Goal: Transaction & Acquisition: Purchase product/service

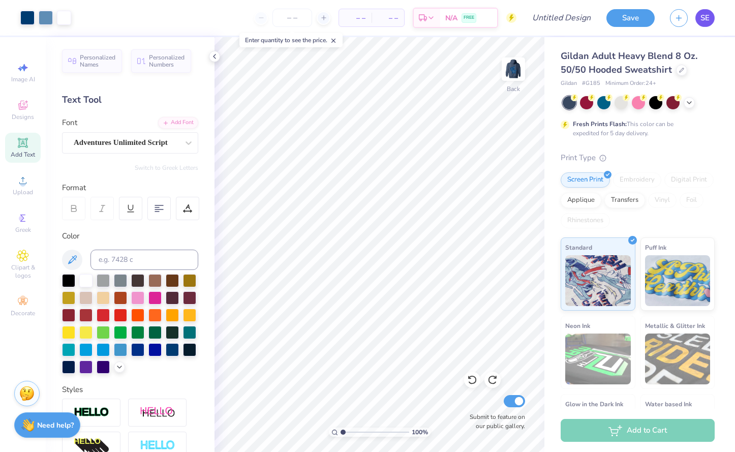
click at [712, 20] on link "SE" at bounding box center [705, 18] width 19 height 18
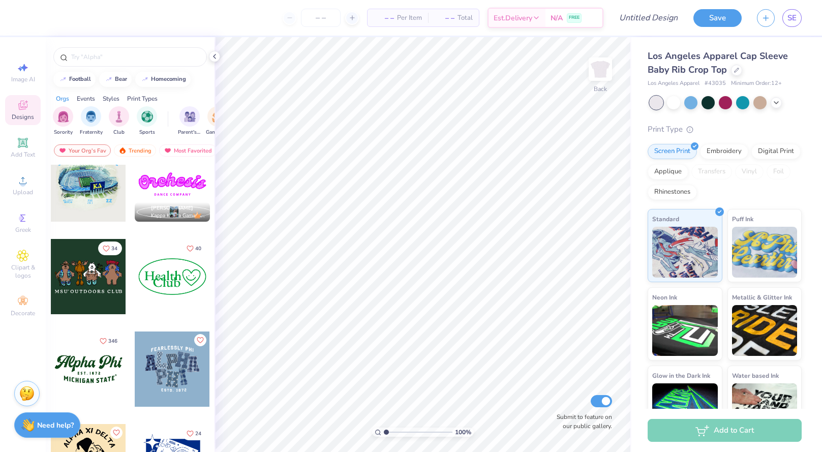
scroll to position [852, 0]
click at [164, 289] on div at bounding box center [172, 275] width 75 height 75
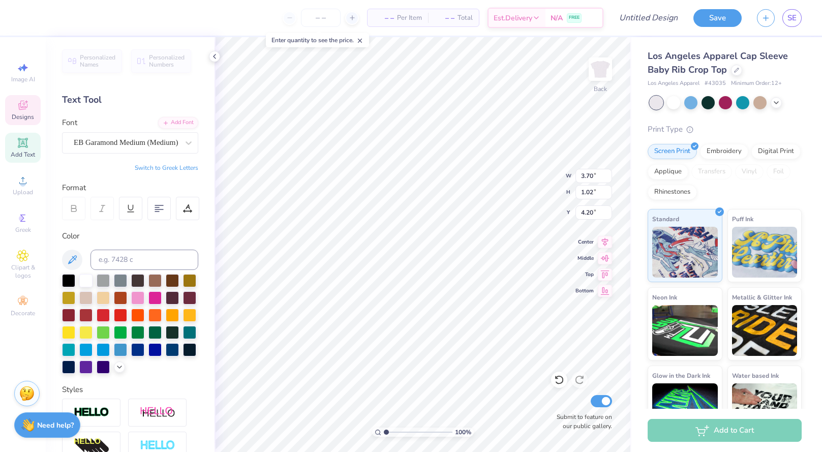
scroll to position [0, 1]
type textarea "Love for"
type input "2.69"
type input "4.79"
type textarea "TLS"
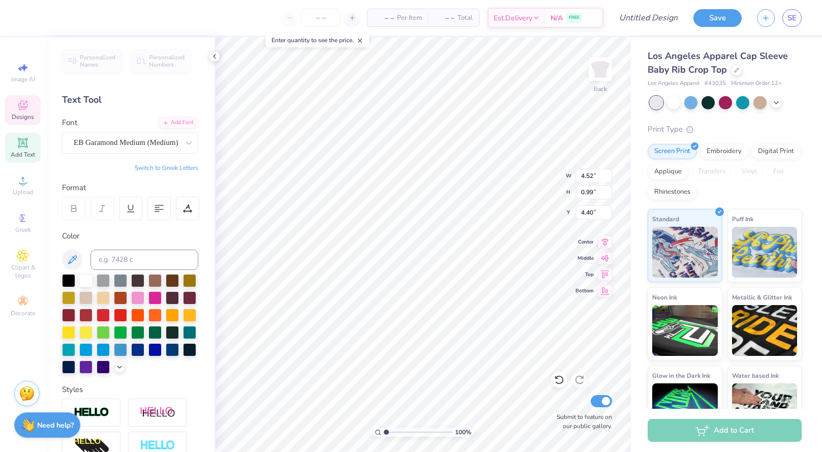
type input "4.21"
click at [325, 24] on input "number" at bounding box center [321, 18] width 40 height 18
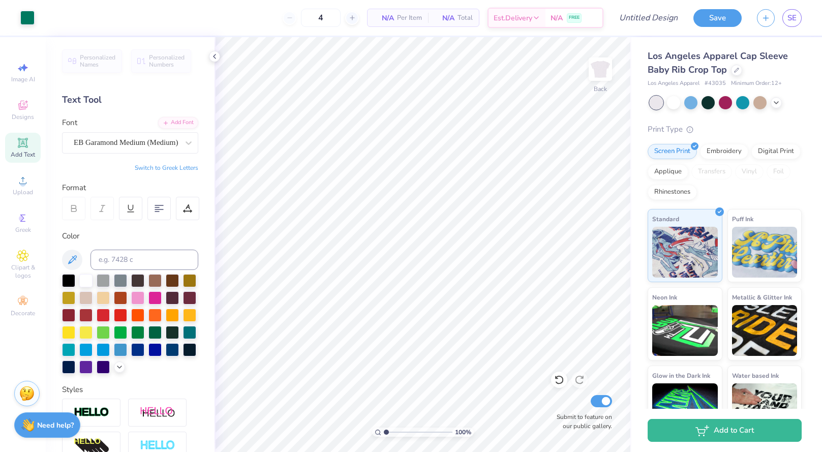
type input "12"
click at [325, 47] on body "Art colors 12 N/A Per Item N/A Total Est. Delivery N/A FREE Design Title Save S…" at bounding box center [411, 226] width 822 height 452
click at [34, 182] on div "Upload" at bounding box center [23, 185] width 36 height 30
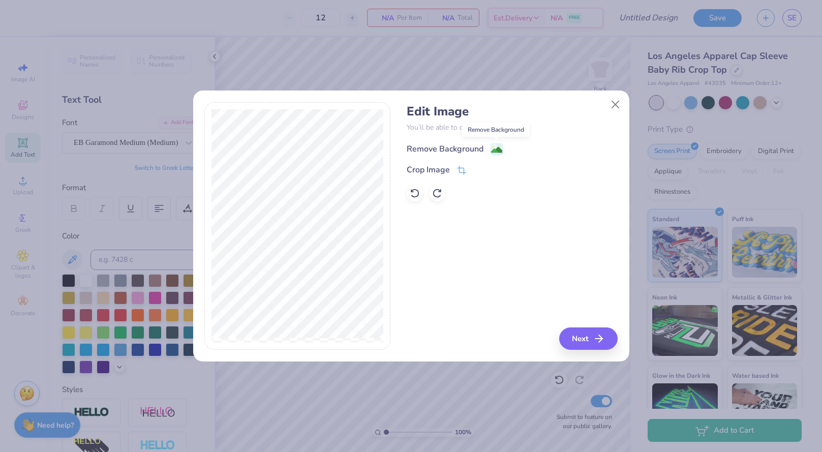
click at [498, 151] on image at bounding box center [496, 149] width 11 height 11
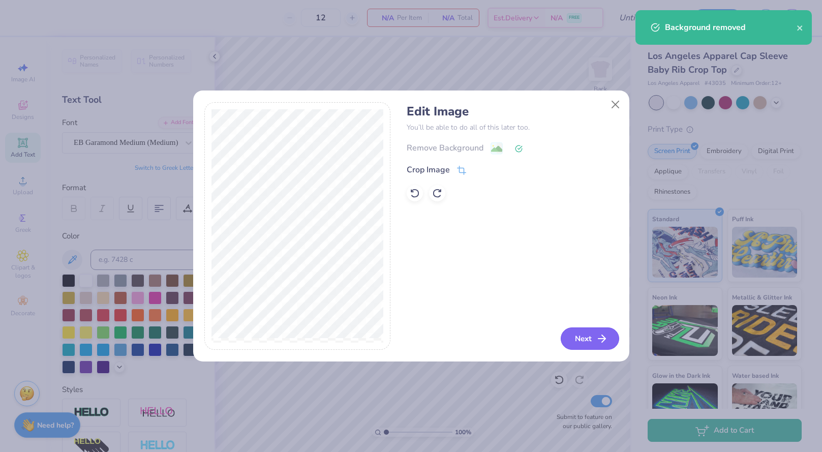
click at [581, 339] on button "Next" at bounding box center [590, 338] width 58 height 22
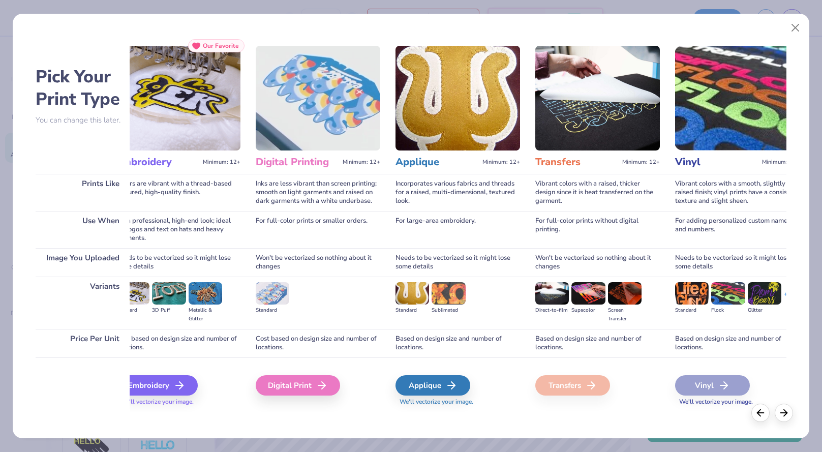
scroll to position [0, 0]
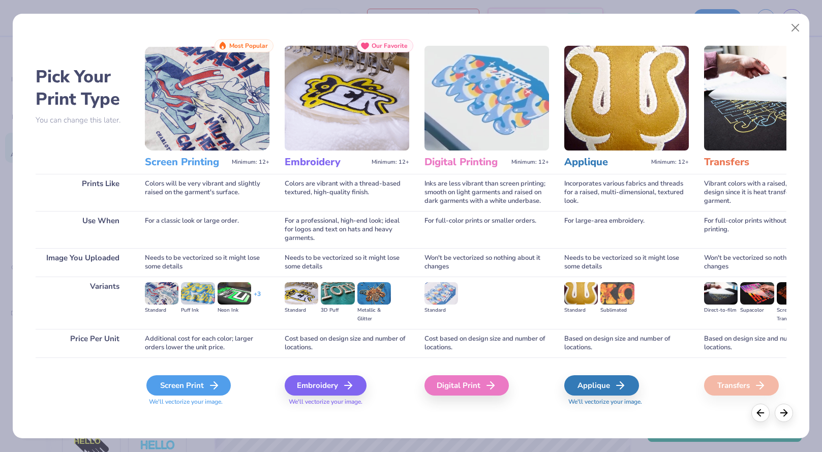
click at [178, 393] on div "Screen Print" at bounding box center [188, 385] width 84 height 20
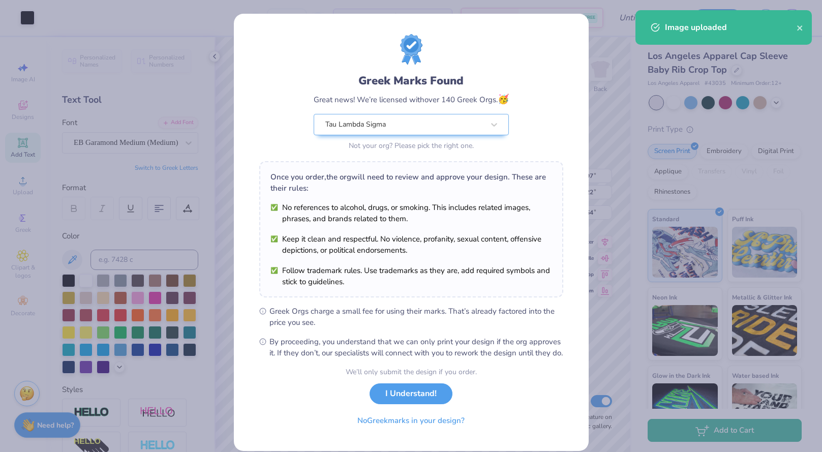
click at [435, 236] on body "Art colors 12 $33.48 Per Item $401.76 Total Est. Delivery Sep 13 - 16 FREE Desi…" at bounding box center [411, 226] width 822 height 452
type input "1.43"
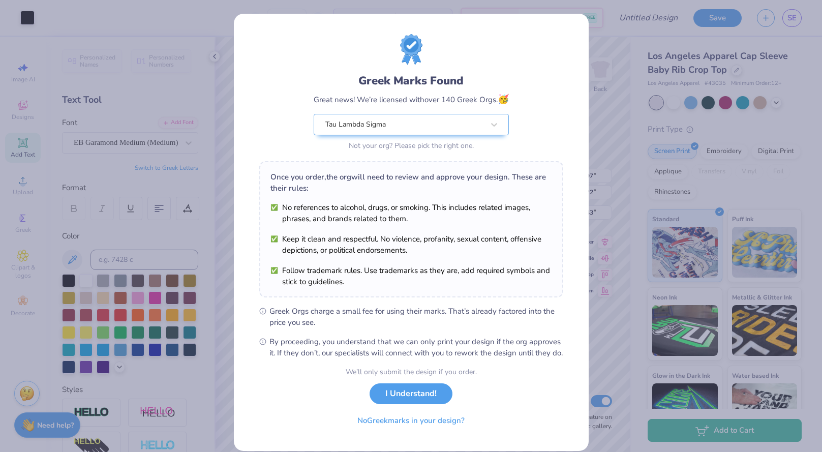
click at [602, 64] on div "Greek Marks Found Great news! We’re licensed with over 140 Greek Orgs. 🥳 Tau La…" at bounding box center [411, 226] width 822 height 452
click at [433, 429] on button "No Greek marks in your design?" at bounding box center [411, 418] width 125 height 21
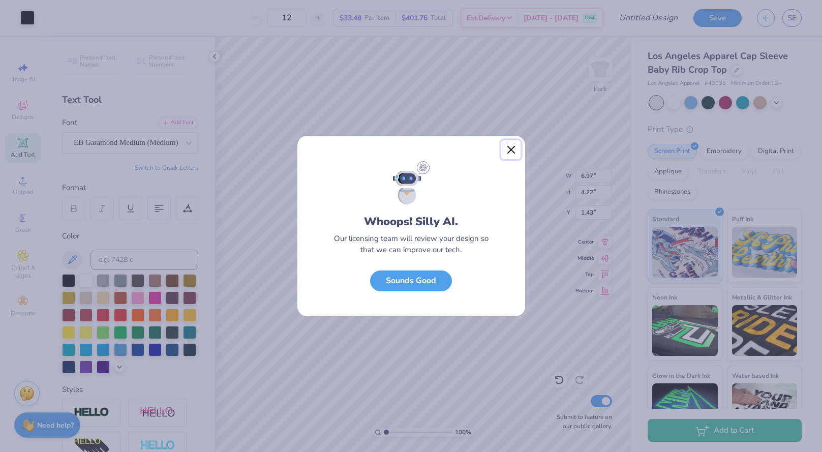
click at [508, 152] on button "Close" at bounding box center [510, 149] width 19 height 19
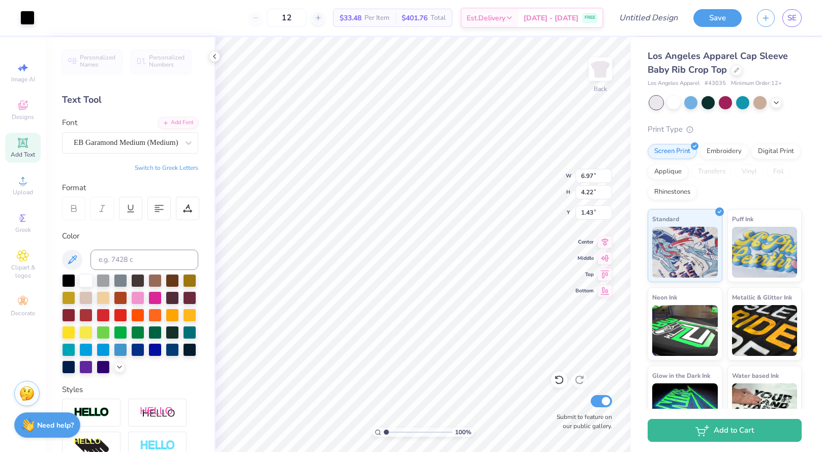
type input "6.94"
type input "4.20"
type input "0.90"
type input "1.10"
type input "1.11"
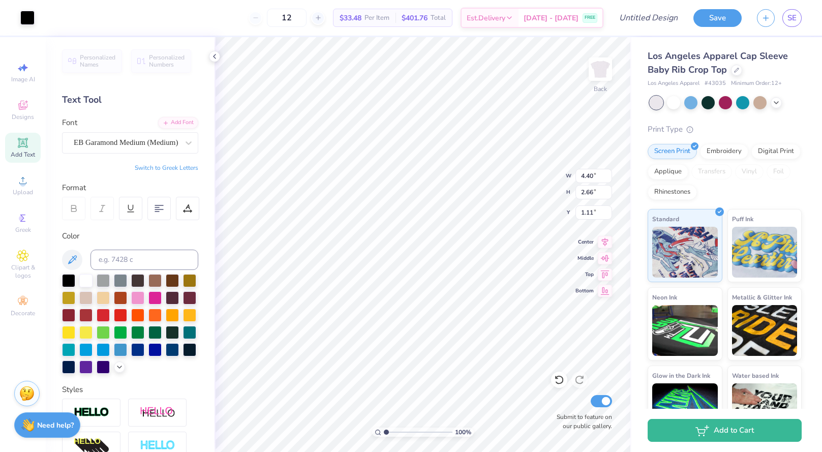
type input "4.40"
type input "2.66"
type input "2.65"
type input "4.79"
type input "3.42"
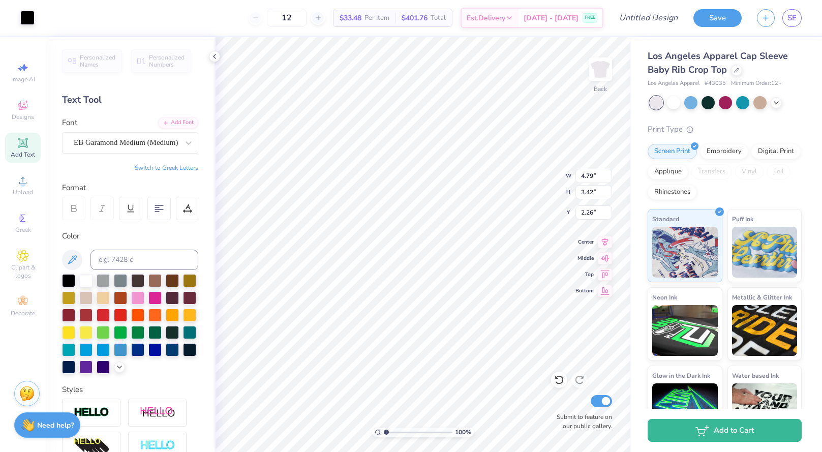
type input "1.73"
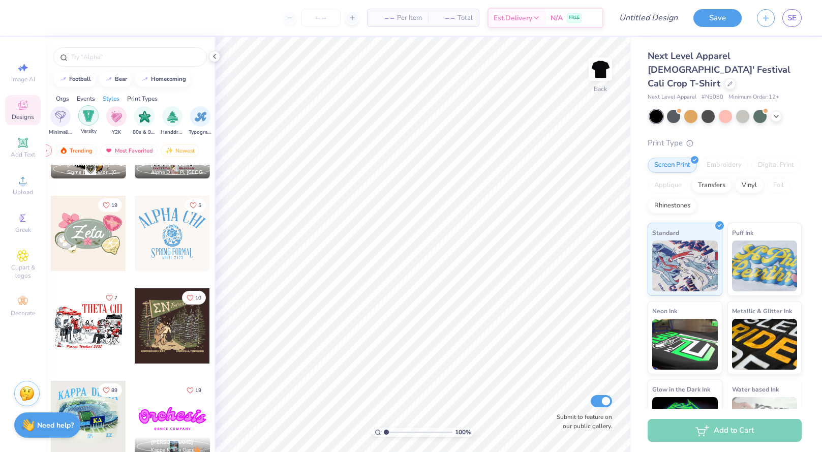
scroll to position [0, 564]
click at [167, 119] on img "filter for Handdrawn" at bounding box center [171, 116] width 11 height 12
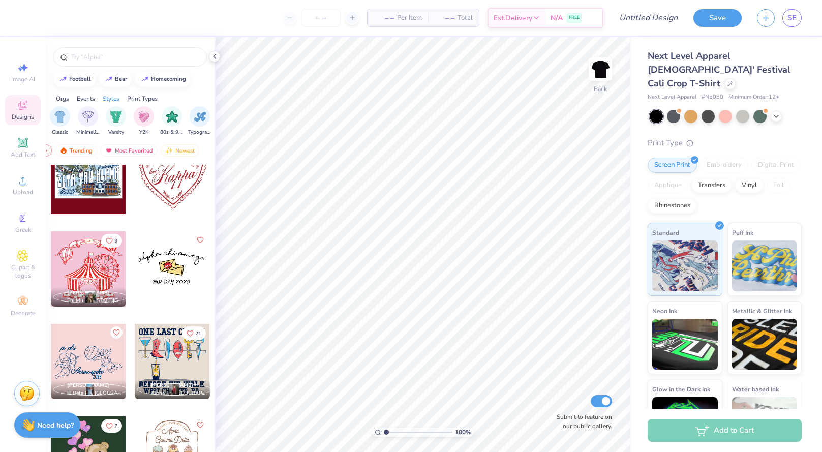
scroll to position [3543, 0]
click at [158, 254] on div at bounding box center [172, 268] width 75 height 75
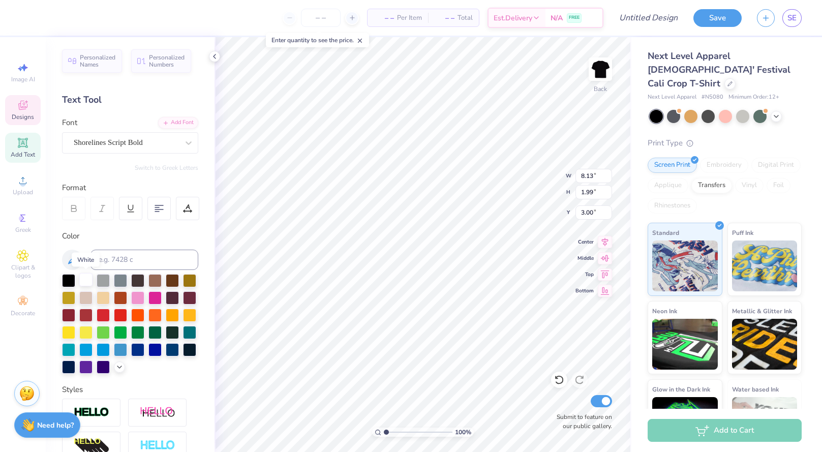
click at [91, 279] on div at bounding box center [85, 279] width 13 height 13
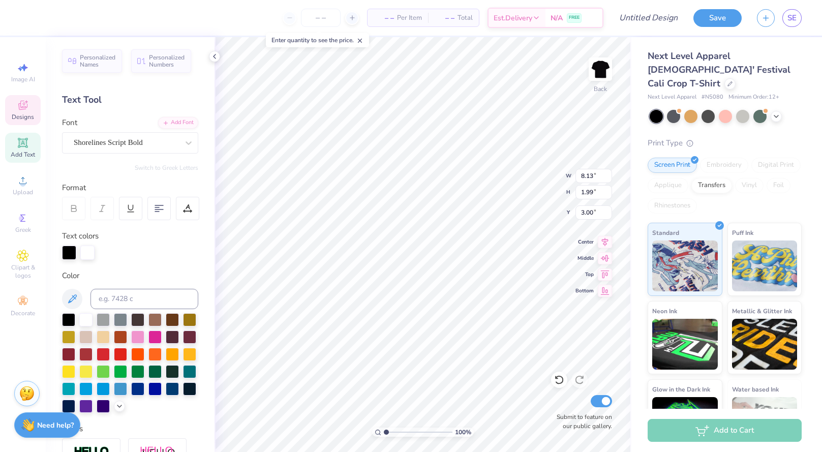
scroll to position [0, 3]
click at [84, 317] on div at bounding box center [85, 318] width 13 height 13
click at [86, 319] on div at bounding box center [85, 318] width 13 height 13
type input "4.43"
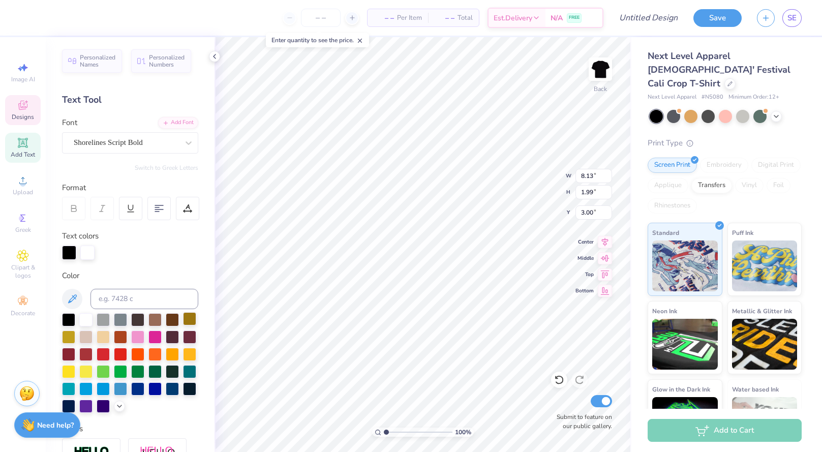
type input "0.65"
type input "6.77"
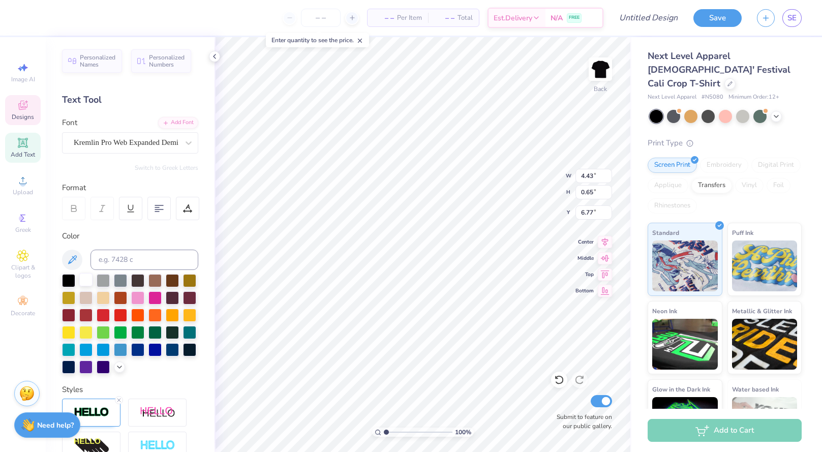
click at [84, 278] on div at bounding box center [85, 279] width 13 height 13
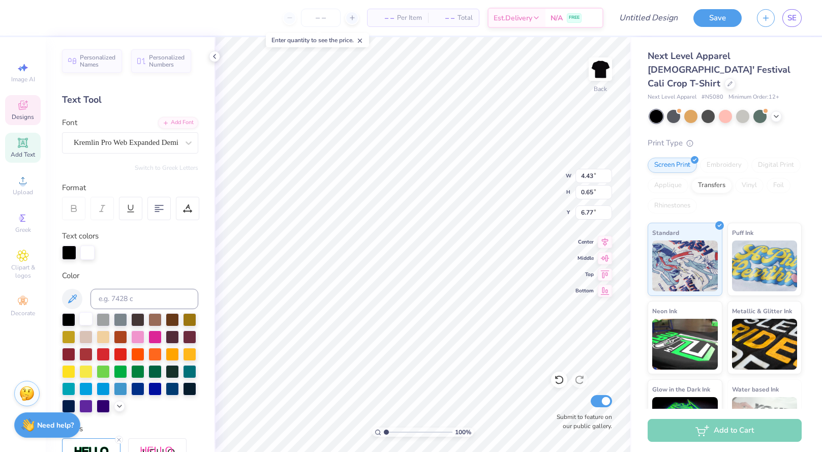
click at [85, 317] on div at bounding box center [85, 318] width 13 height 13
click at [87, 318] on div at bounding box center [85, 318] width 13 height 13
type textarea "Tau lambda sigma"
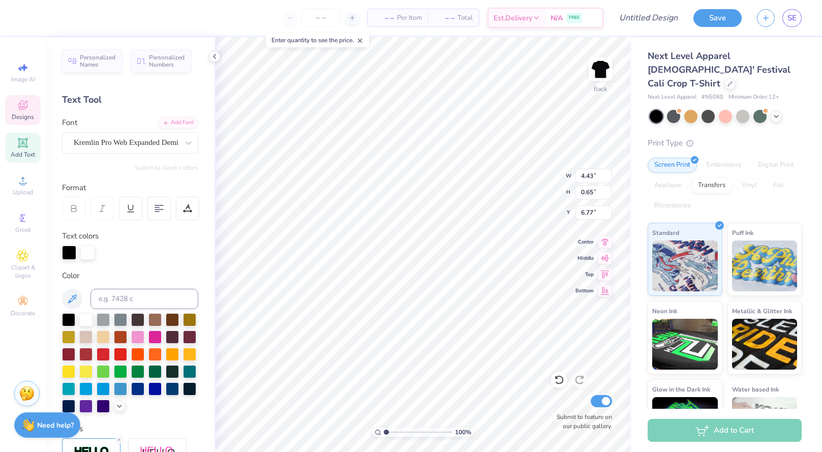
type textarea "Fall of 2025"
type input "2.07"
type input "1.51"
type input "4.77"
type input "9.30"
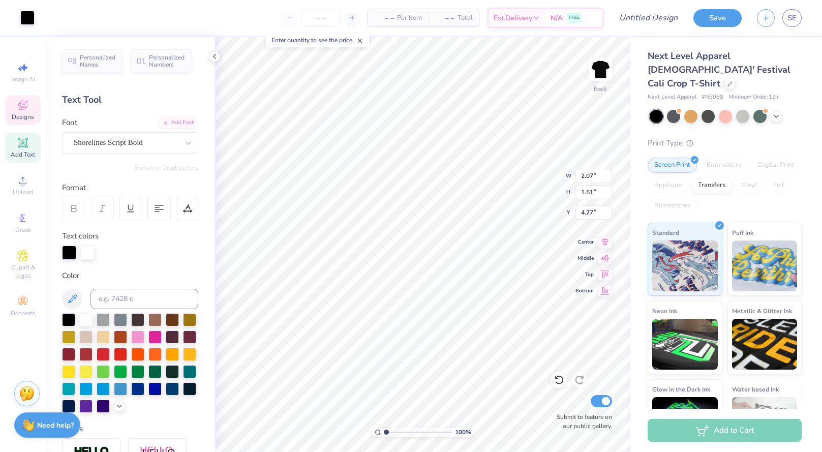
type input "1.88"
type input "3.00"
type input "2.05"
type input "1.46"
type input "4.88"
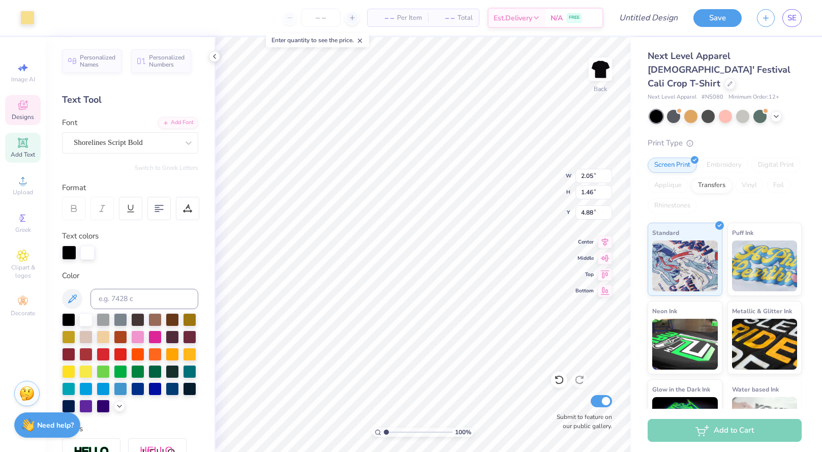
type input "0.64"
type input "0.79"
type input "4.69"
type input "9.30"
type input "1.88"
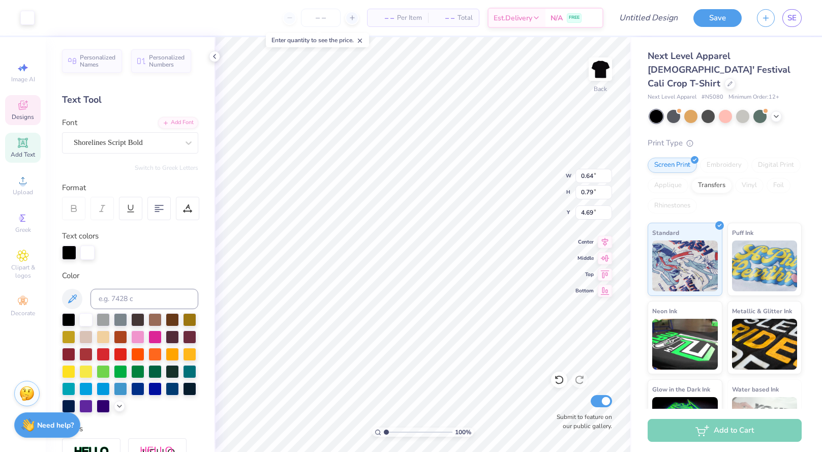
type input "3.00"
type input "2.14"
type input "1.54"
type input "4.34"
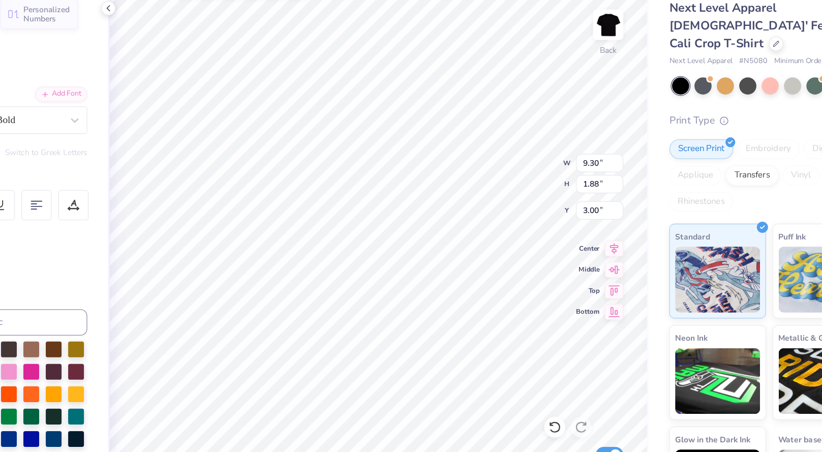
scroll to position [0, 2]
type input "2.14"
type input "1.54"
type input "4.34"
type input "0.64"
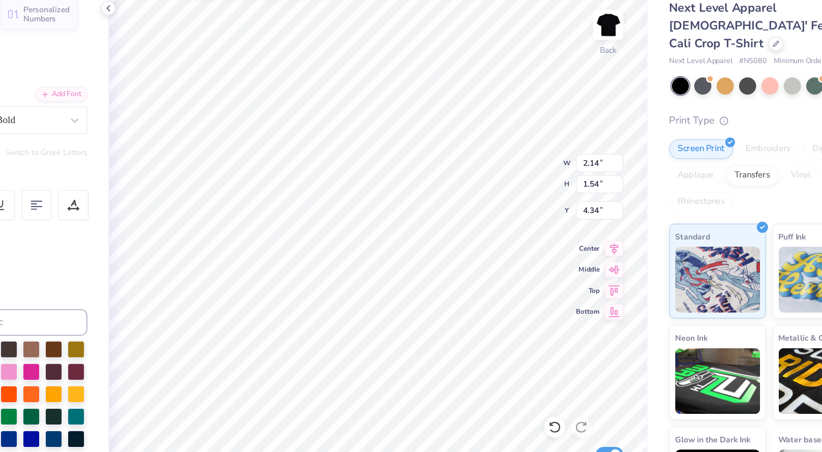
type input "0.79"
type input "4.69"
type input "9.30"
type input "1.88"
type input "2.43"
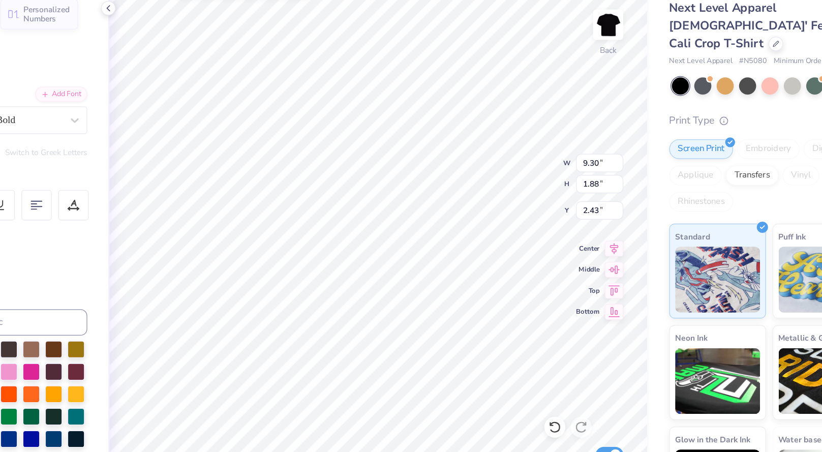
type input "0.93"
type input "0.97"
type input "4.63"
type input "0.68"
type input "0.31"
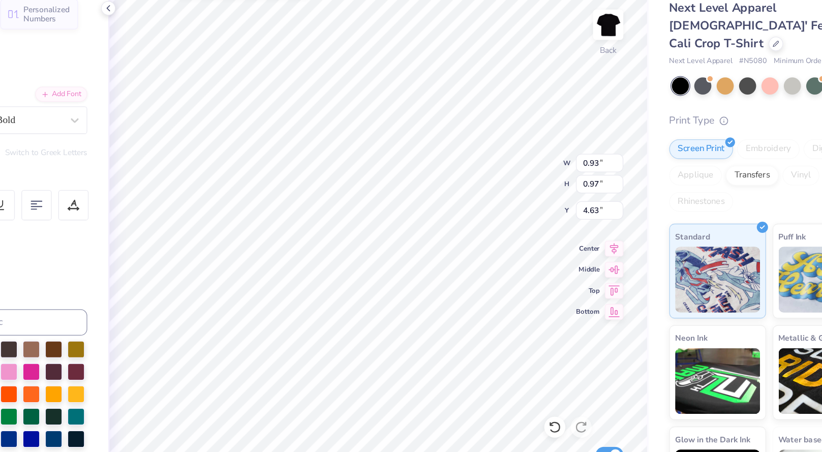
type input "4.95"
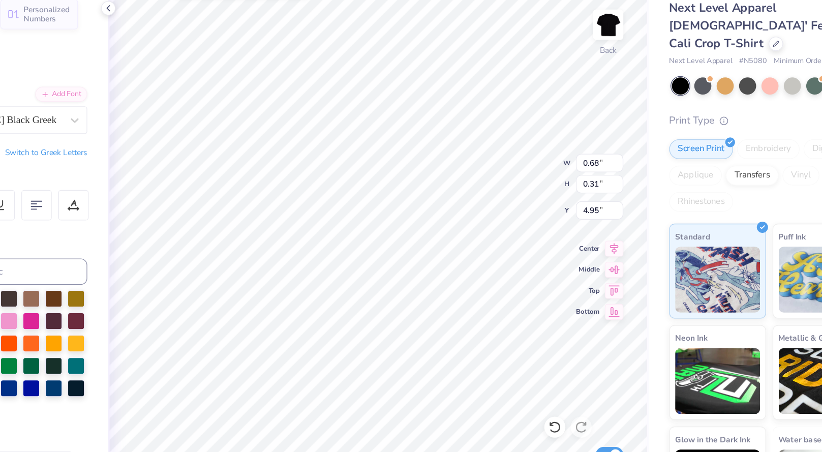
scroll to position [0, 0]
type textarea "TLS"
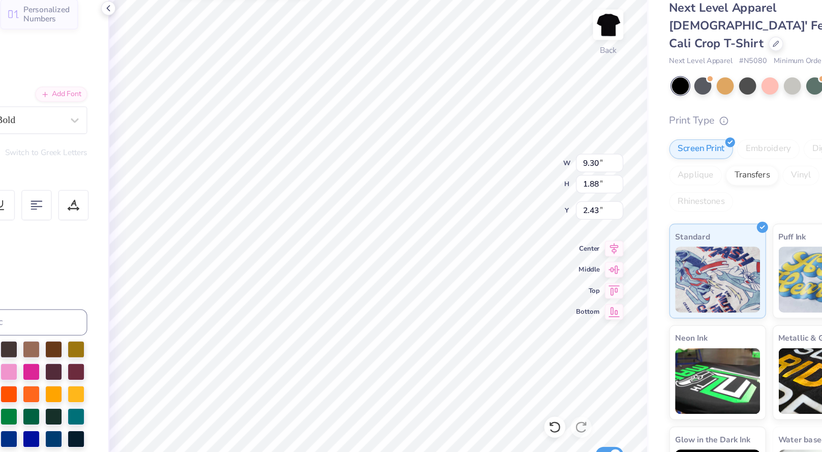
type input "2.46"
type input "3.00"
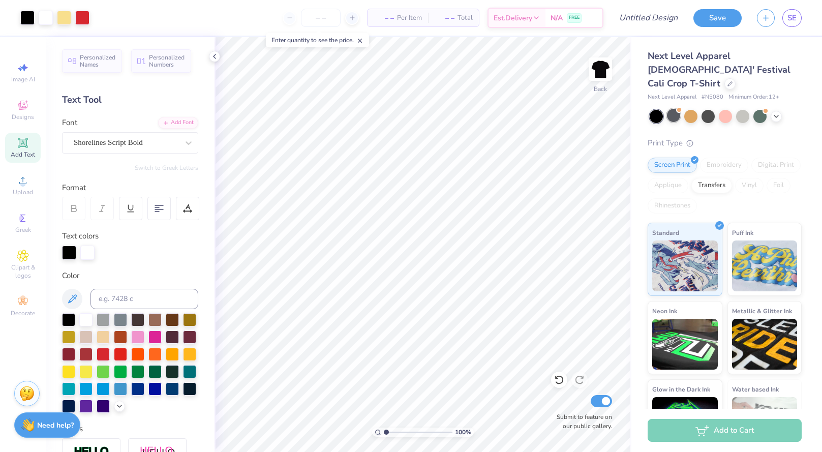
click at [675, 109] on div at bounding box center [673, 115] width 13 height 13
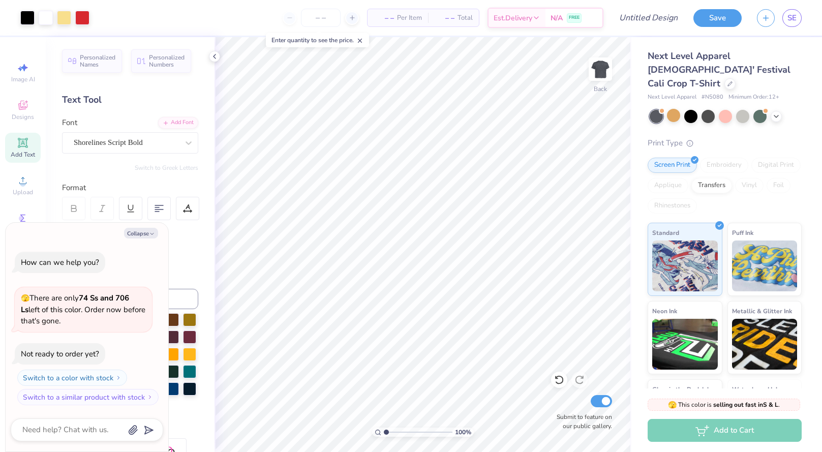
scroll to position [56, 0]
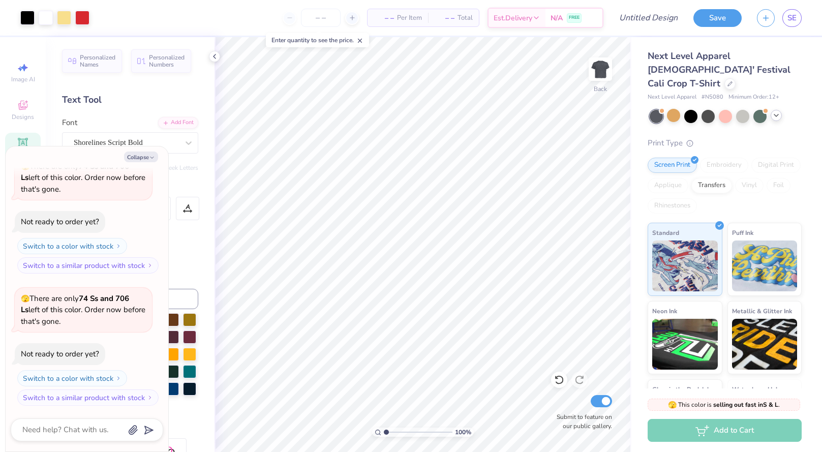
click at [775, 110] on div at bounding box center [776, 115] width 11 height 11
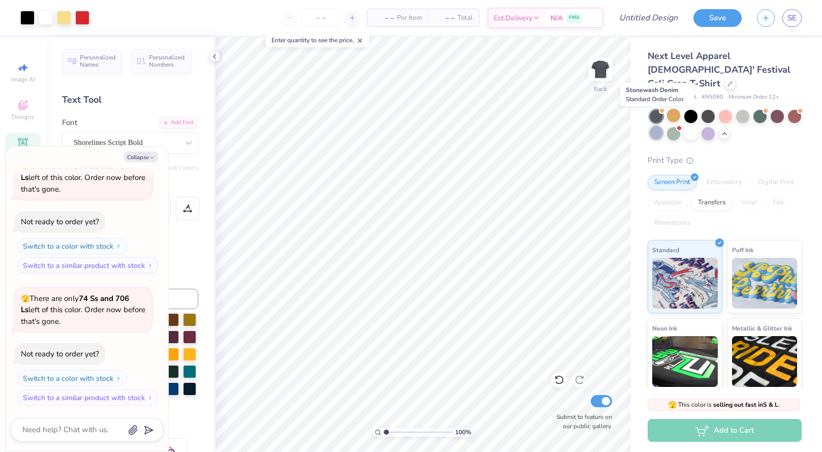
click at [655, 126] on div at bounding box center [656, 132] width 13 height 13
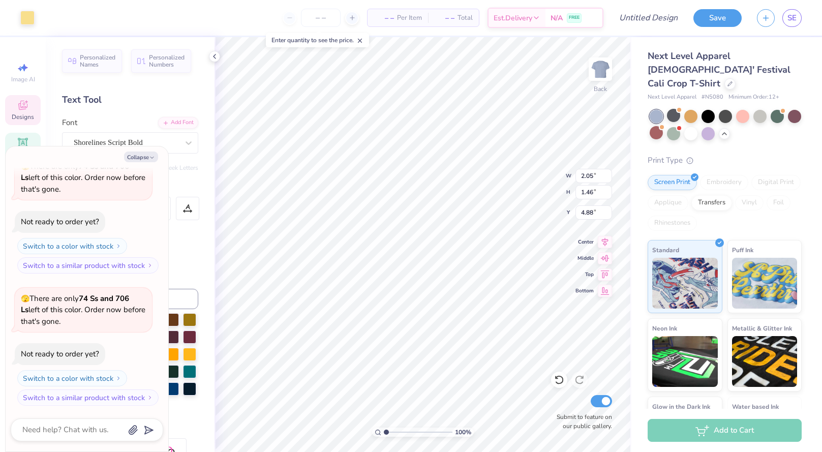
type textarea "x"
type input "7.77"
type textarea "x"
type input "9.30"
type input "1.88"
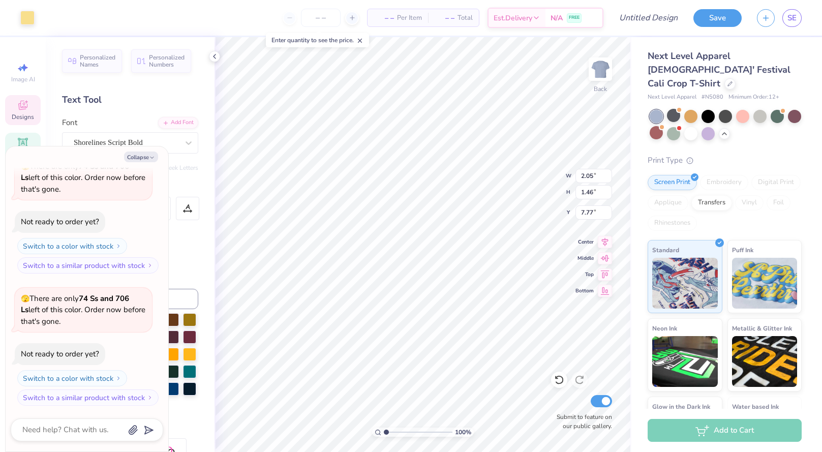
type input "3.00"
type textarea "x"
type input "2.81"
type textarea "x"
type input "2.20"
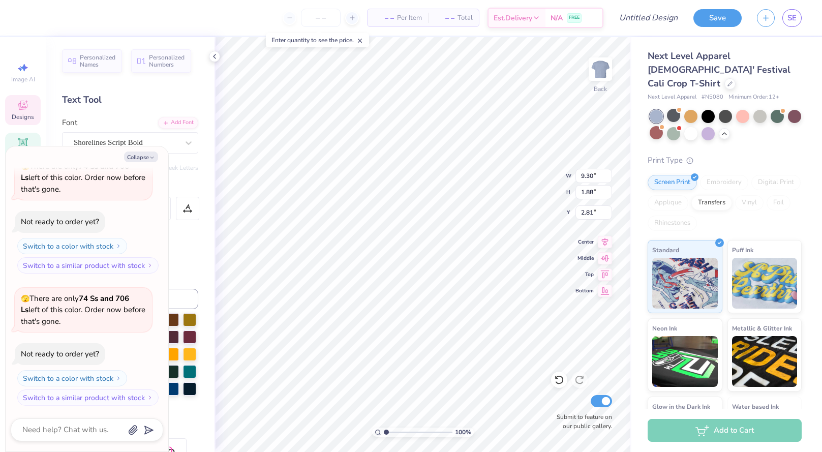
type input "1.57"
type input "4.31"
type textarea "x"
type input "9.23"
click at [712, 109] on div at bounding box center [708, 115] width 13 height 13
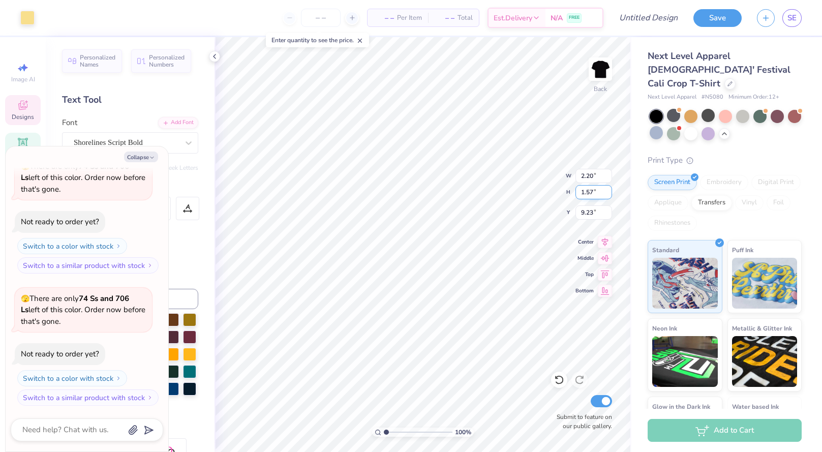
type textarea "x"
type input "4.45"
type textarea "x"
type input "2.05"
type input "1.46"
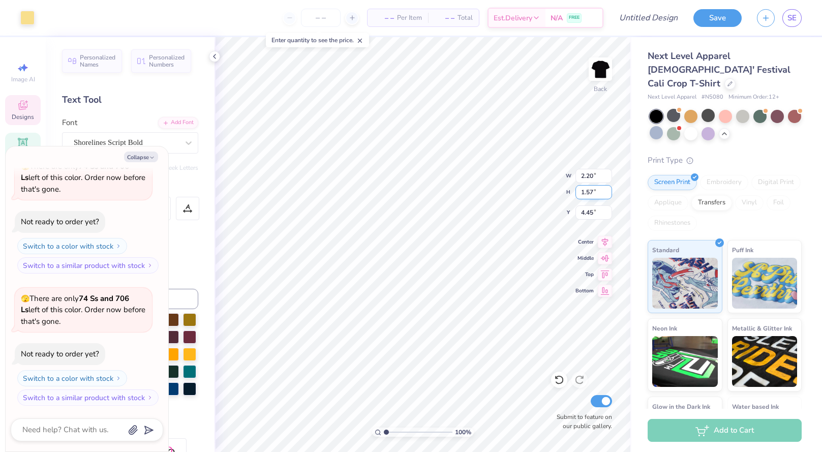
type input "7.77"
type textarea "x"
type input "4.69"
type textarea "x"
type input "3.00"
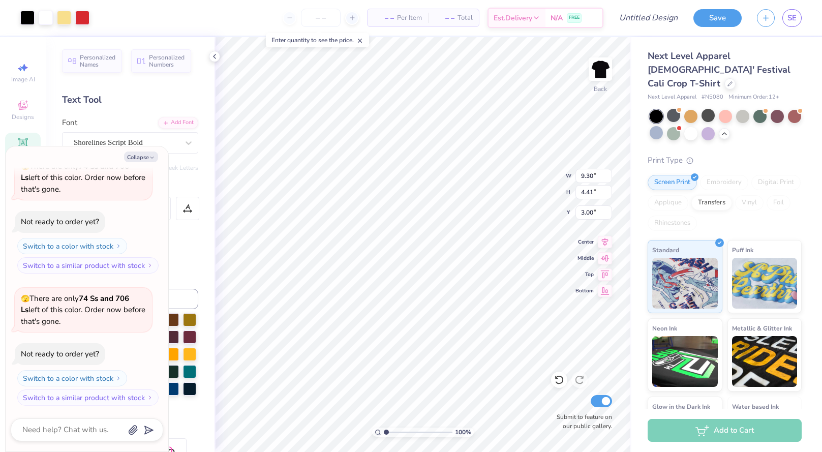
type textarea "x"
type input "2.09"
click at [675, 109] on div at bounding box center [673, 115] width 13 height 13
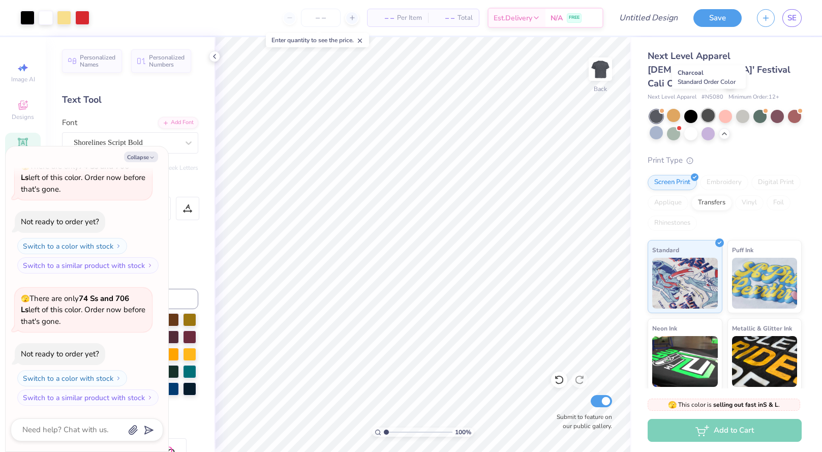
click at [707, 109] on div at bounding box center [708, 115] width 13 height 13
click at [655, 126] on div at bounding box center [656, 132] width 13 height 13
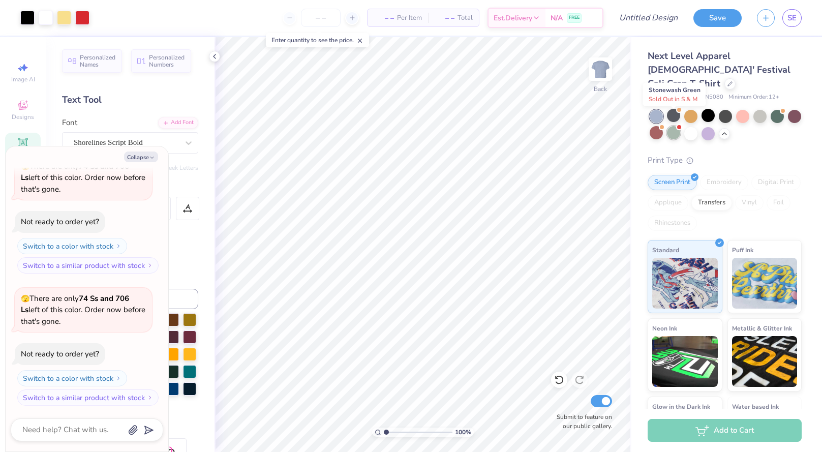
click at [674, 126] on div at bounding box center [673, 132] width 13 height 13
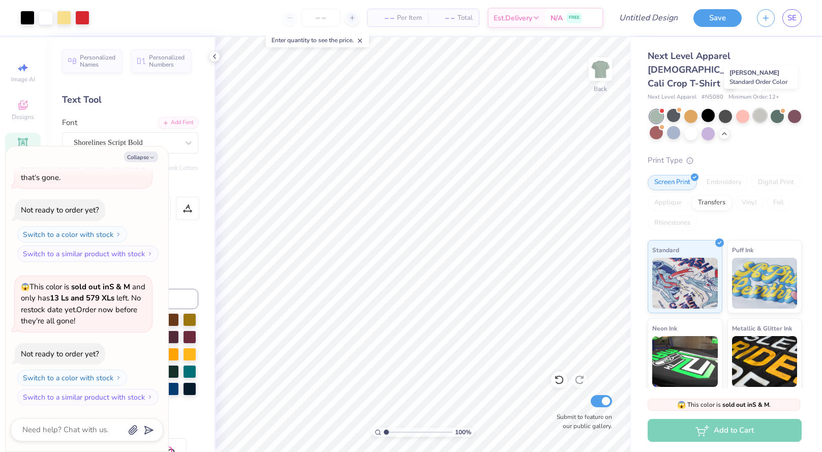
click at [760, 109] on div at bounding box center [760, 115] width 13 height 13
click at [741, 109] on div at bounding box center [742, 115] width 13 height 13
click at [778, 109] on div at bounding box center [777, 115] width 13 height 13
click at [799, 109] on div at bounding box center [794, 115] width 13 height 13
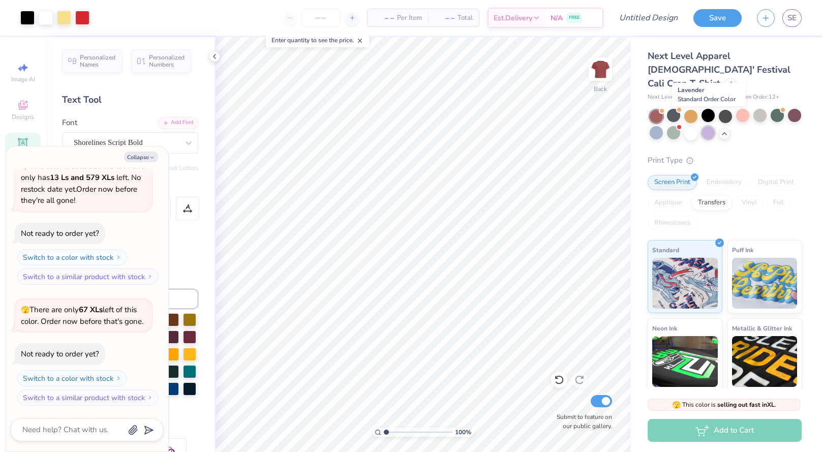
click at [709, 126] on div at bounding box center [708, 132] width 13 height 13
click at [676, 126] on div at bounding box center [673, 132] width 13 height 13
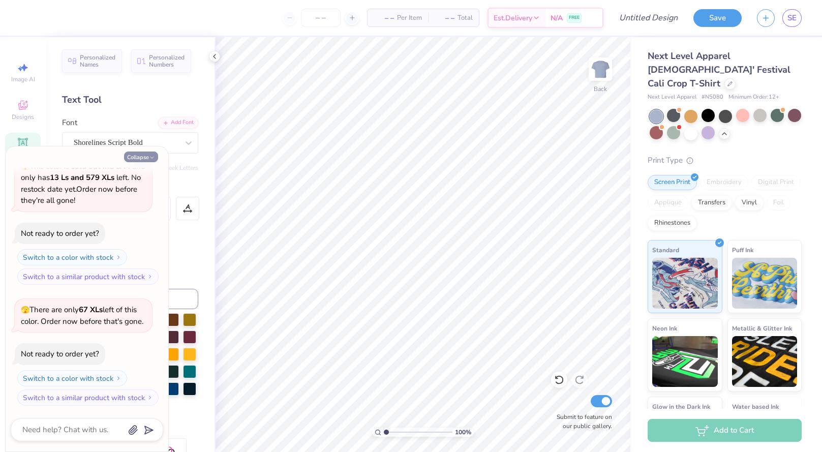
click at [152, 158] on polyline "button" at bounding box center [152, 158] width 3 height 2
type textarea "x"
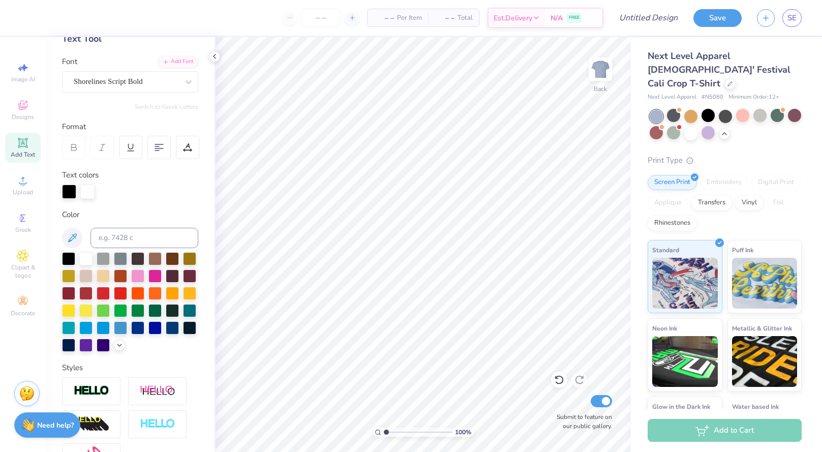
scroll to position [0, 0]
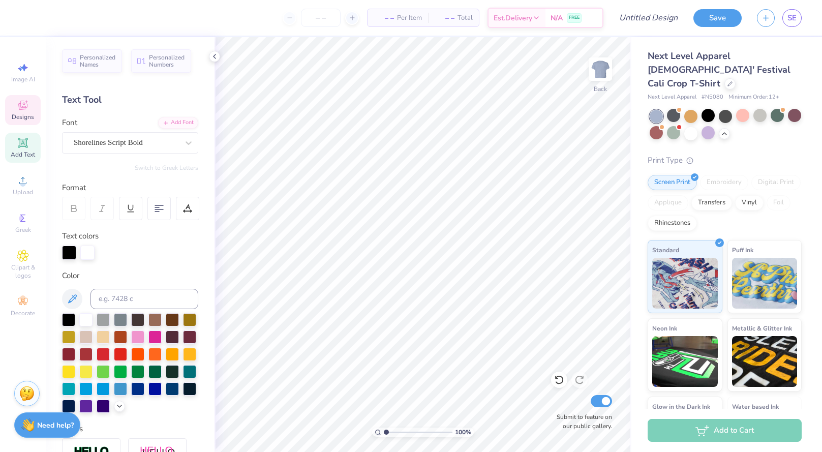
click at [23, 98] on div "Designs" at bounding box center [23, 110] width 36 height 30
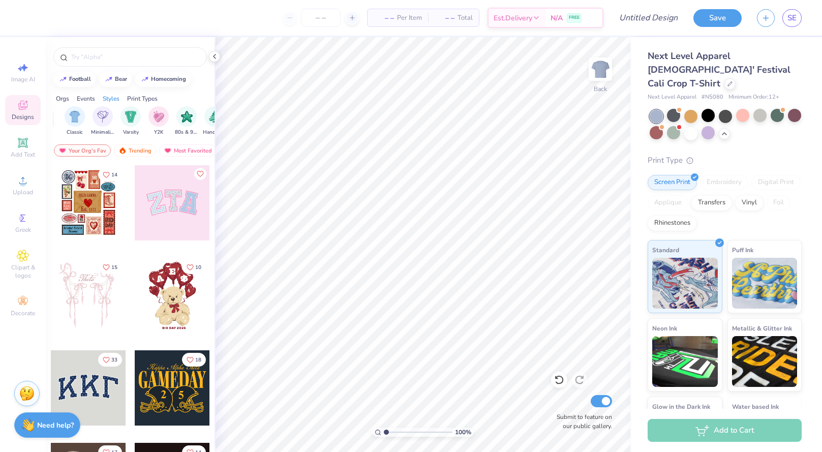
scroll to position [0, 524]
click at [158, 124] on div "filter for Y2K" at bounding box center [155, 116] width 20 height 20
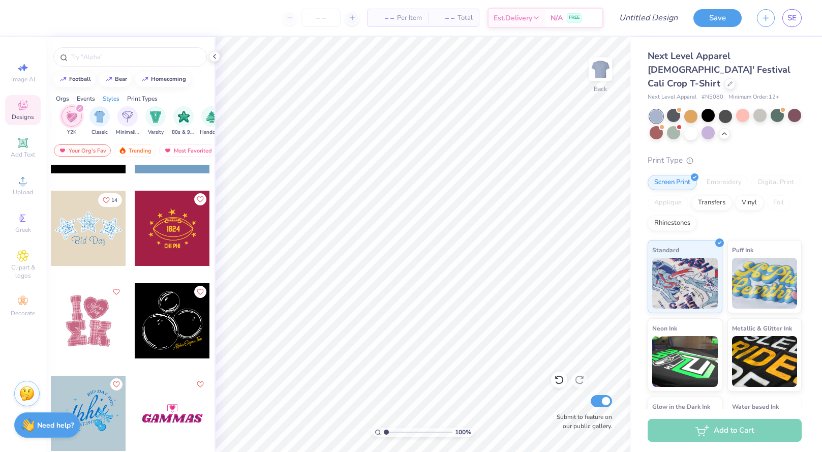
scroll to position [255, 0]
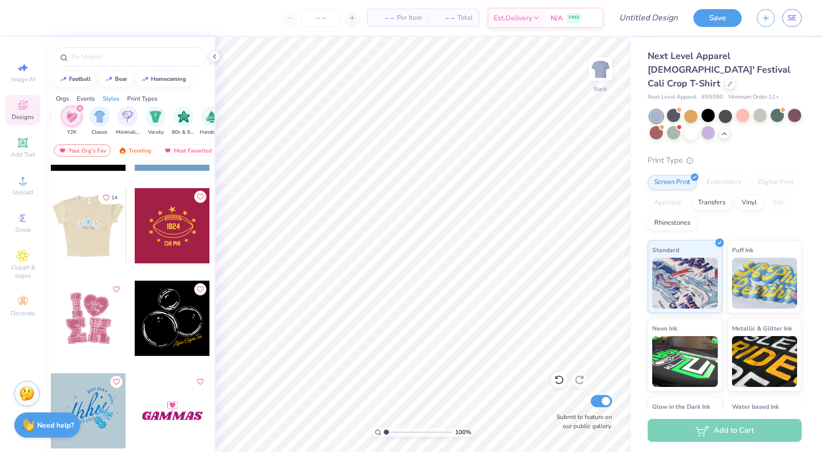
click at [101, 246] on div at bounding box center [89, 225] width 226 height 75
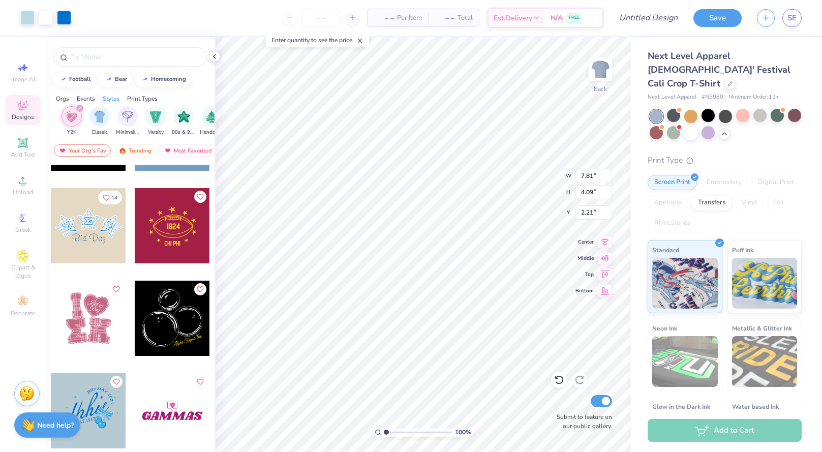
type input "2.21"
type input "9.24"
type input "4.84"
type input "2.01"
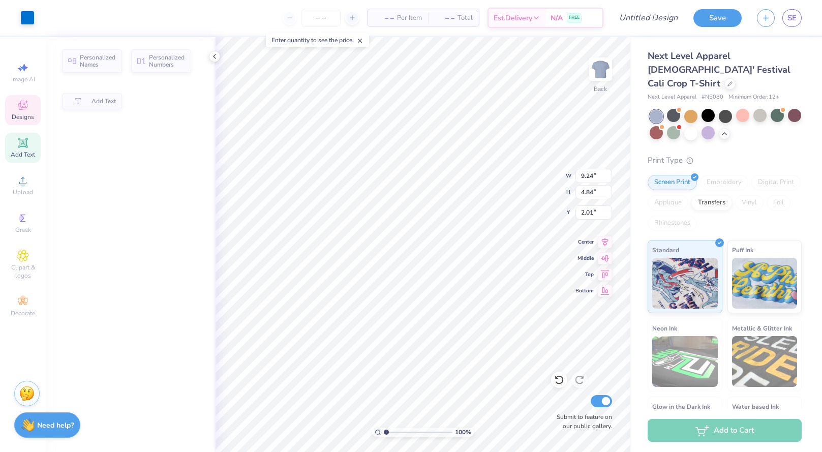
type input "1.37"
type input "1.36"
type input "3.82"
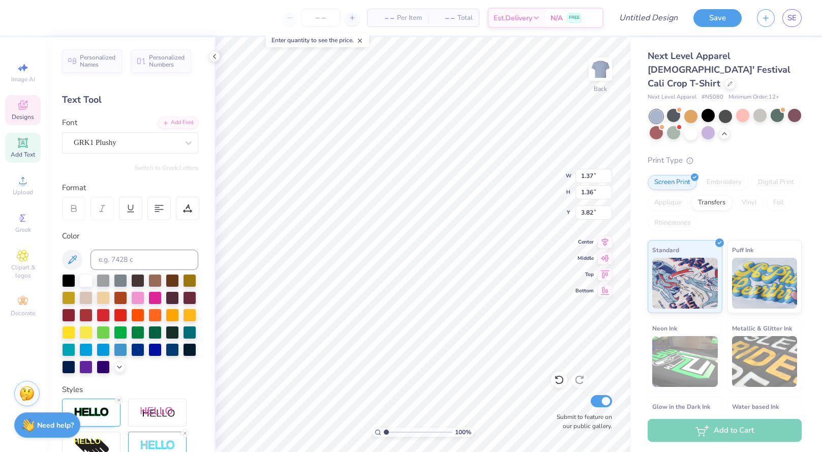
type textarea "T"
type input "1.08"
type input "1.06"
type input "3.23"
type textarea "S"
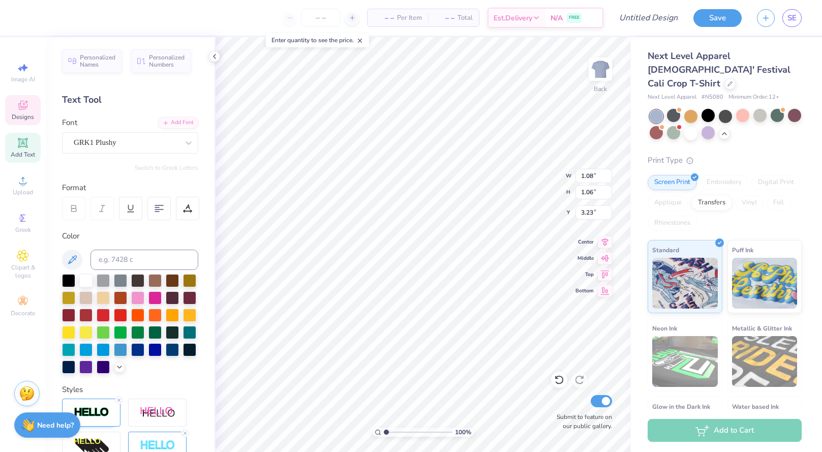
type textarea "L"
type input "1.36"
type input "1.37"
type input "3.80"
type textarea "S"
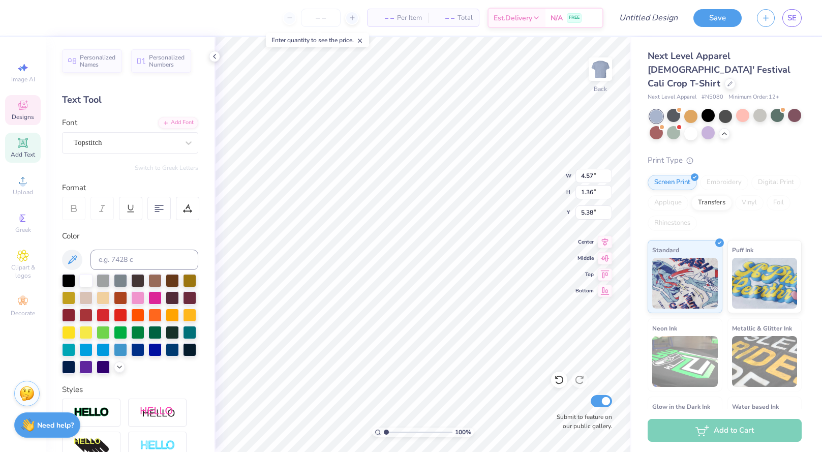
scroll to position [0, 0]
type textarea "B"
type textarea "p"
type textarea "Panda Love"
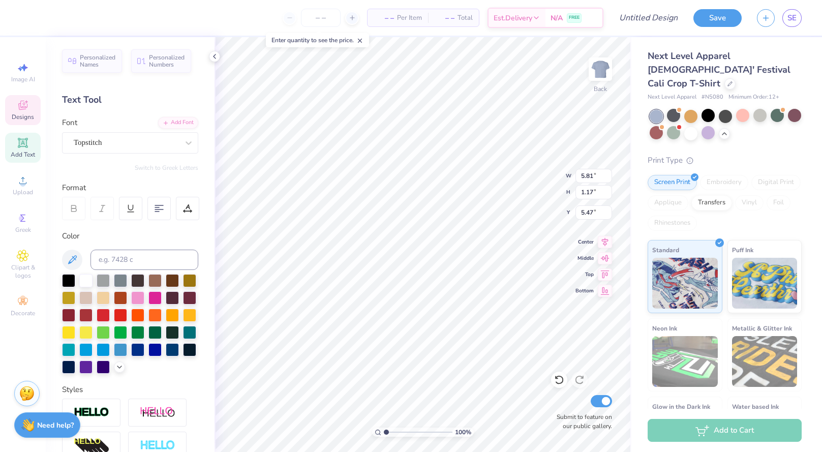
scroll to position [0, 0]
type textarea "Fall 25"
type input "5.67"
click at [316, 21] on input "number" at bounding box center [321, 18] width 40 height 18
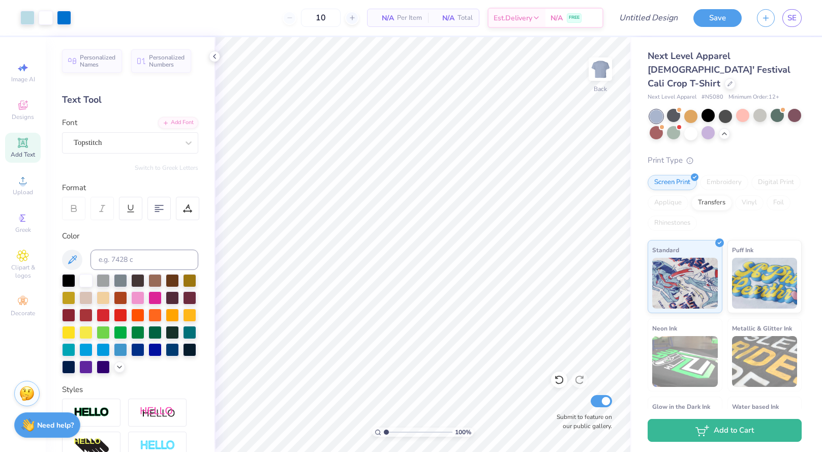
type input "12"
click at [298, 56] on body "Art colors 12 N/A Per Item N/A Total Est. Delivery N/A FREE Design Title Save S…" at bounding box center [411, 226] width 822 height 452
